Goal: Information Seeking & Learning: Learn about a topic

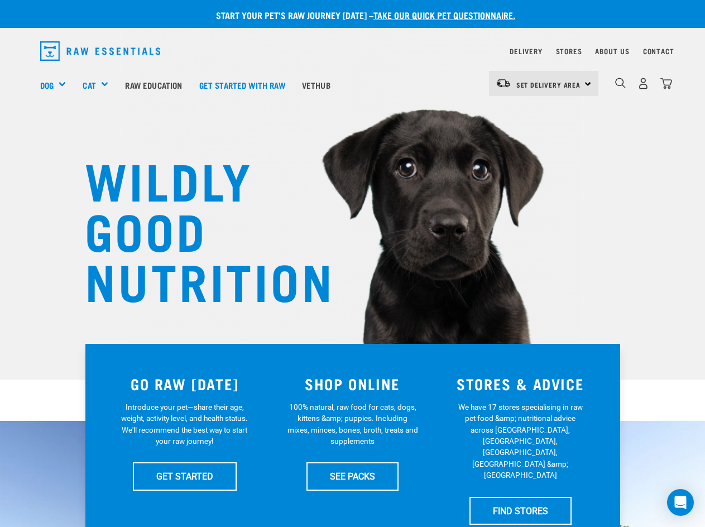
click at [587, 84] on div "Set Delivery Area North Island South Island" at bounding box center [543, 83] width 109 height 25
click at [542, 116] on link "[GEOGRAPHIC_DATA]" at bounding box center [542, 115] width 107 height 25
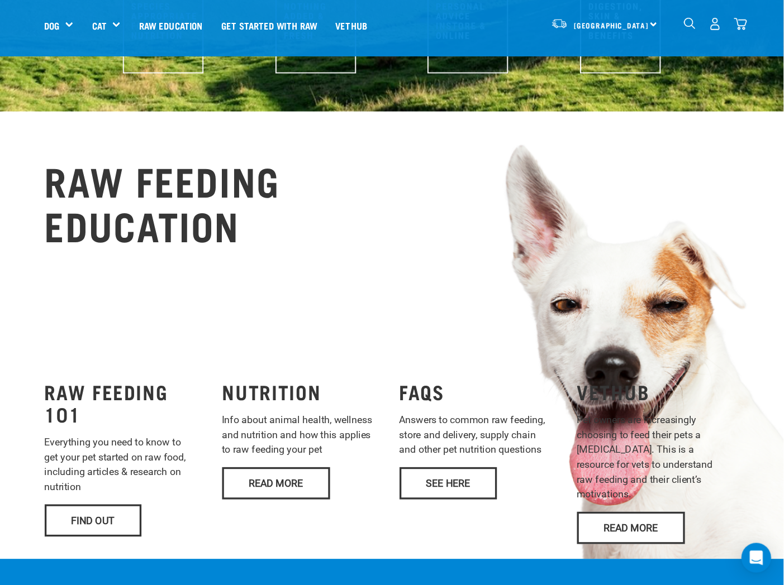
scroll to position [652, 0]
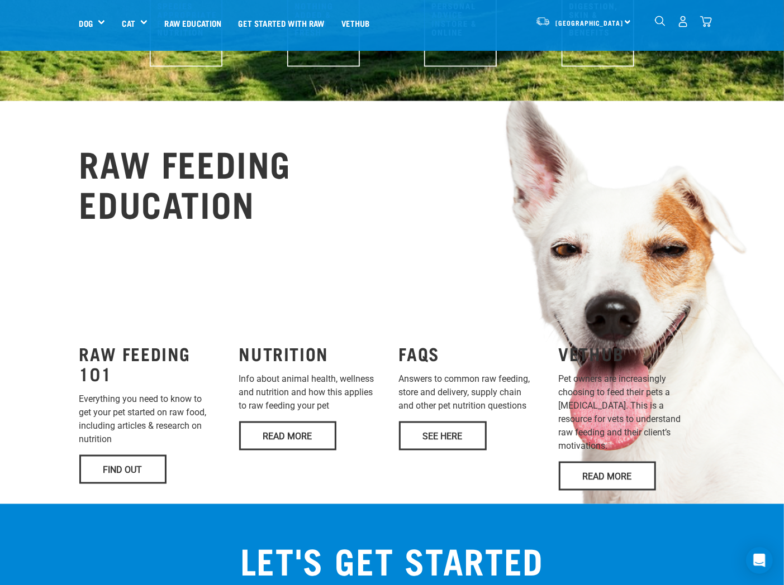
drag, startPoint x: 713, startPoint y: 114, endPoint x: 436, endPoint y: 228, distance: 300.0
click at [436, 228] on div "RAW FEEDING EDUCATION RAW FEEDING 101 Everything you need to know to get your p…" at bounding box center [391, 319] width 643 height 355
